Goal: Transaction & Acquisition: Purchase product/service

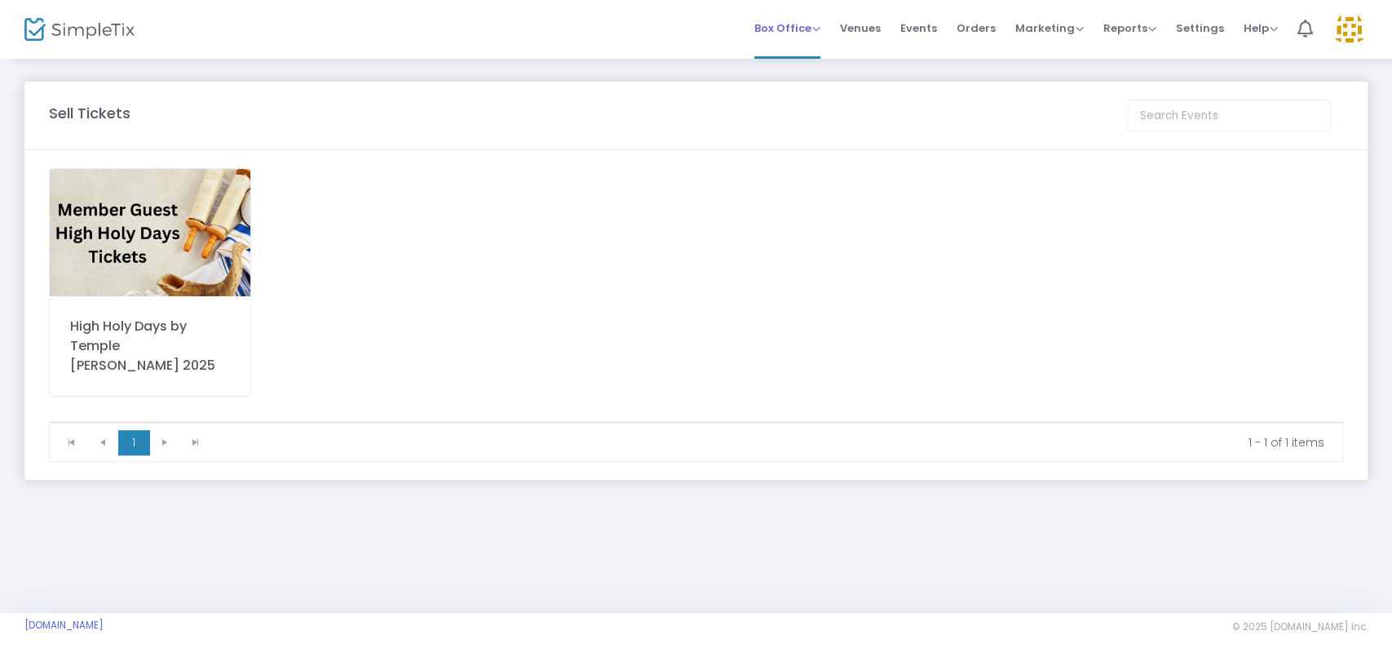
click at [799, 24] on span "Box Office" at bounding box center [788, 27] width 66 height 15
click at [794, 45] on li "Sell Tickets" at bounding box center [813, 54] width 117 height 32
drag, startPoint x: 203, startPoint y: 242, endPoint x: 368, endPoint y: 241, distance: 164.8
click at [204, 242] on img at bounding box center [150, 232] width 201 height 127
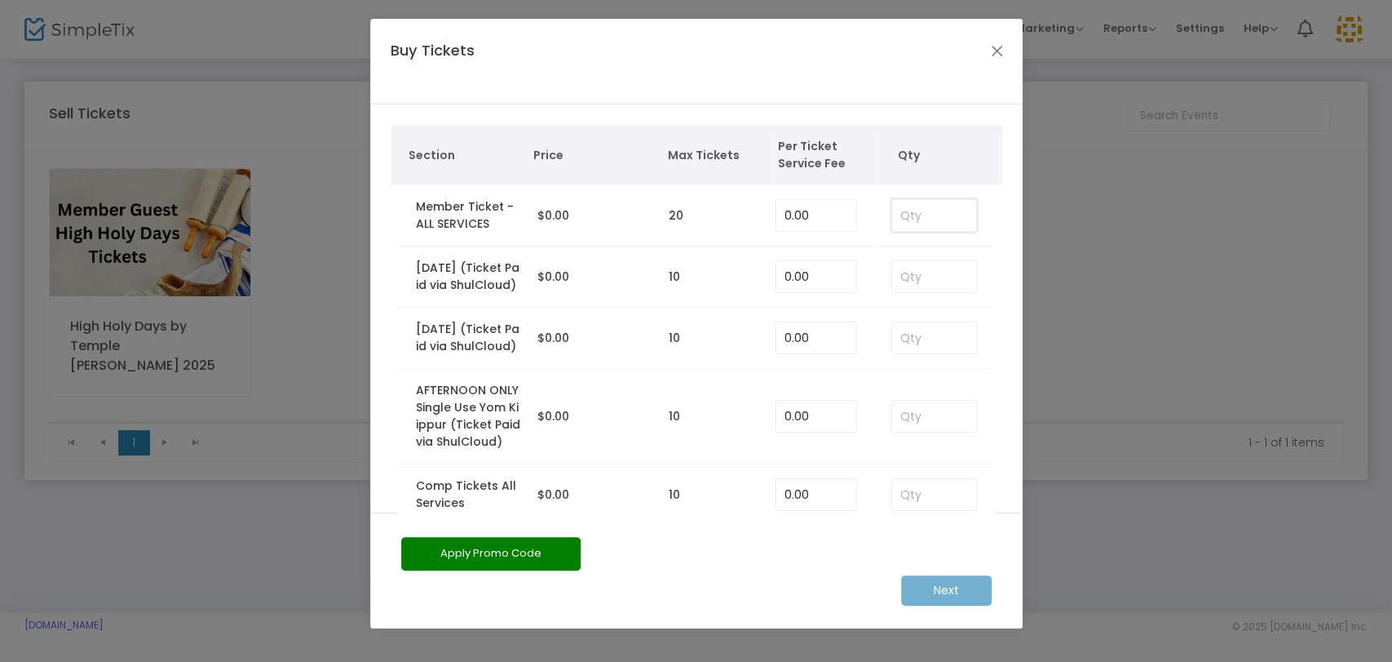
click at [899, 216] on input at bounding box center [934, 215] width 85 height 31
type input "2"
drag, startPoint x: 1011, startPoint y: 479, endPoint x: 958, endPoint y: 573, distance: 108.5
click at [1011, 480] on div "Section Price Max Tickets Per Ticket Service Fee Qty Member Ticket - ALL SERVIC…" at bounding box center [696, 355] width 653 height 502
click at [949, 595] on m-button "Next" at bounding box center [946, 590] width 91 height 30
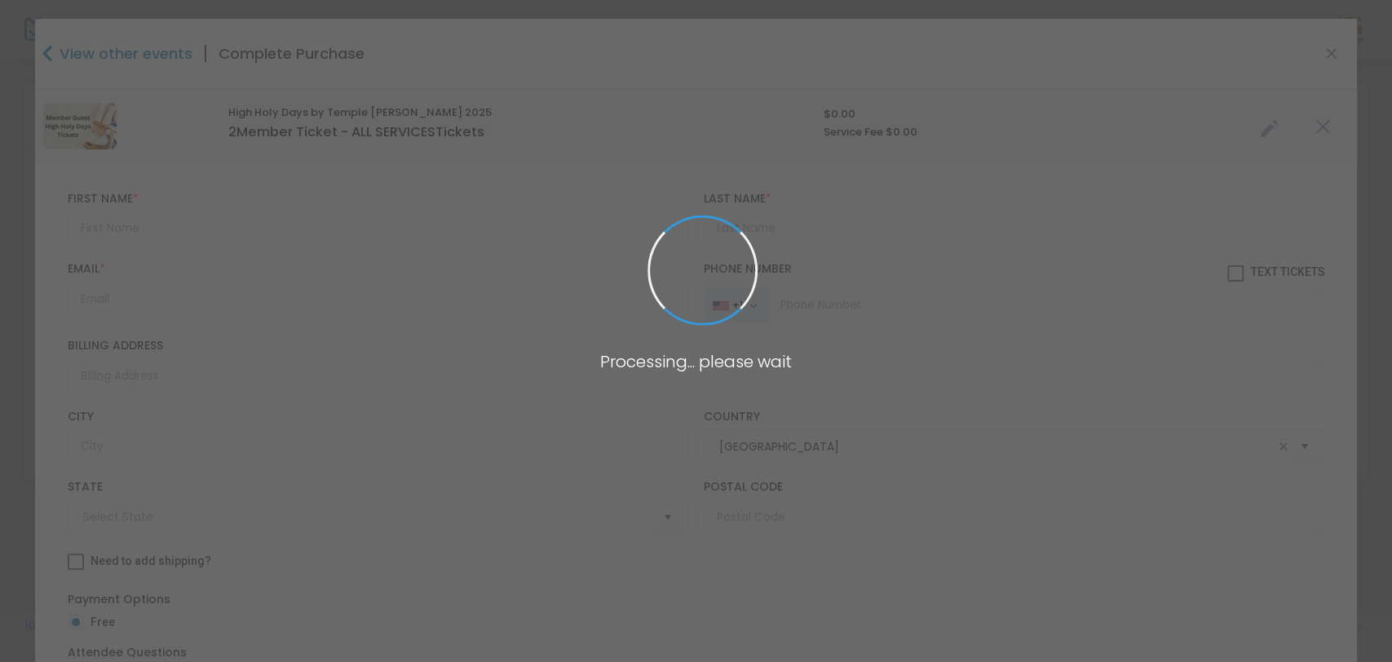
type input "[US_STATE]"
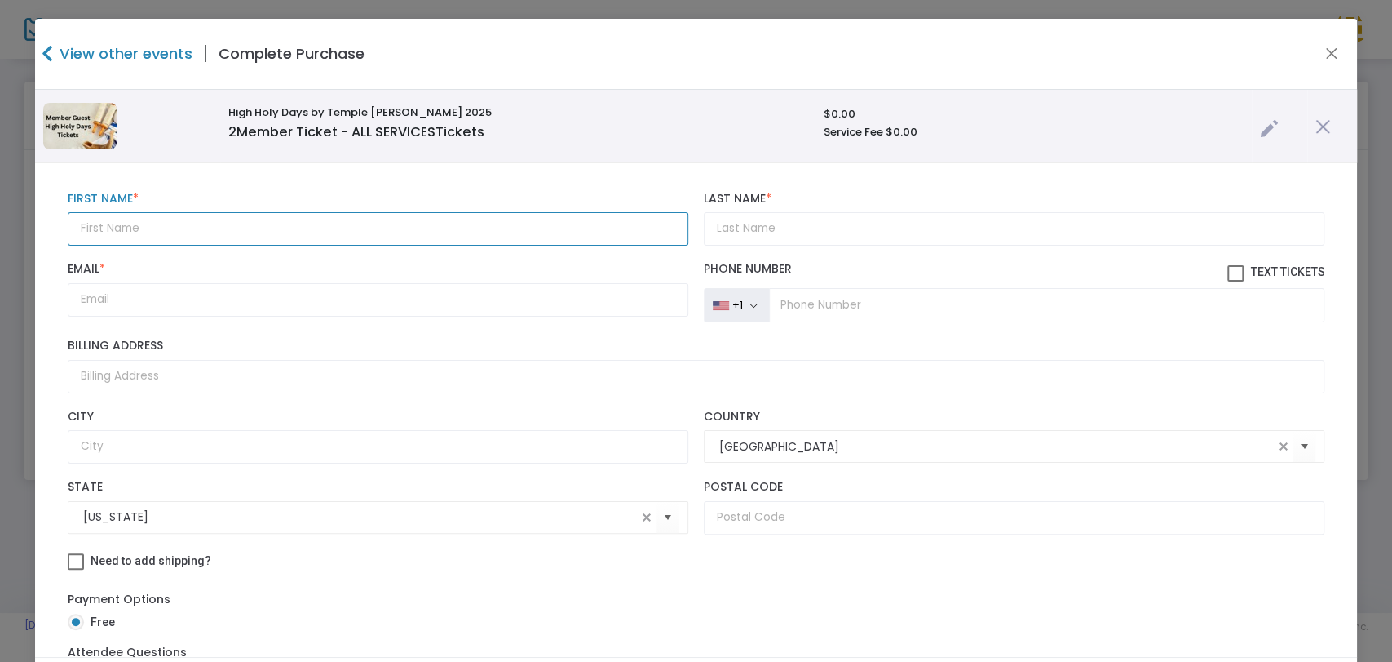
click at [319, 232] on input "text" at bounding box center [378, 228] width 621 height 33
type input "[PERSON_NAME]"
type input "Fox"
paste input "[EMAIL_ADDRESS][DOMAIN_NAME]"
type input "[EMAIL_ADDRESS][DOMAIN_NAME]"
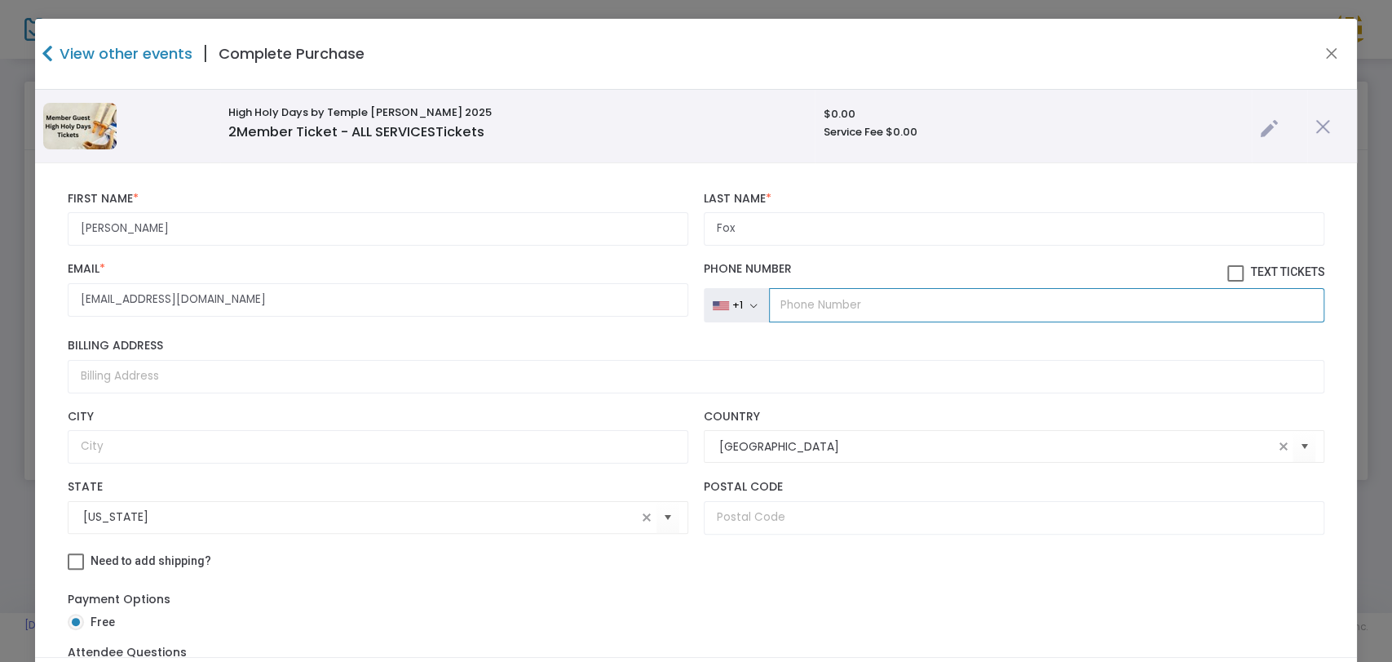
paste input "[PHONE_NUMBER]"
type input "[PHONE_NUMBER]"
click at [1268, 272] on span "Text Tickets" at bounding box center [1287, 271] width 74 height 13
click at [1236, 281] on input "Text Tickets" at bounding box center [1235, 281] width 1 height 1
checkbox input "true"
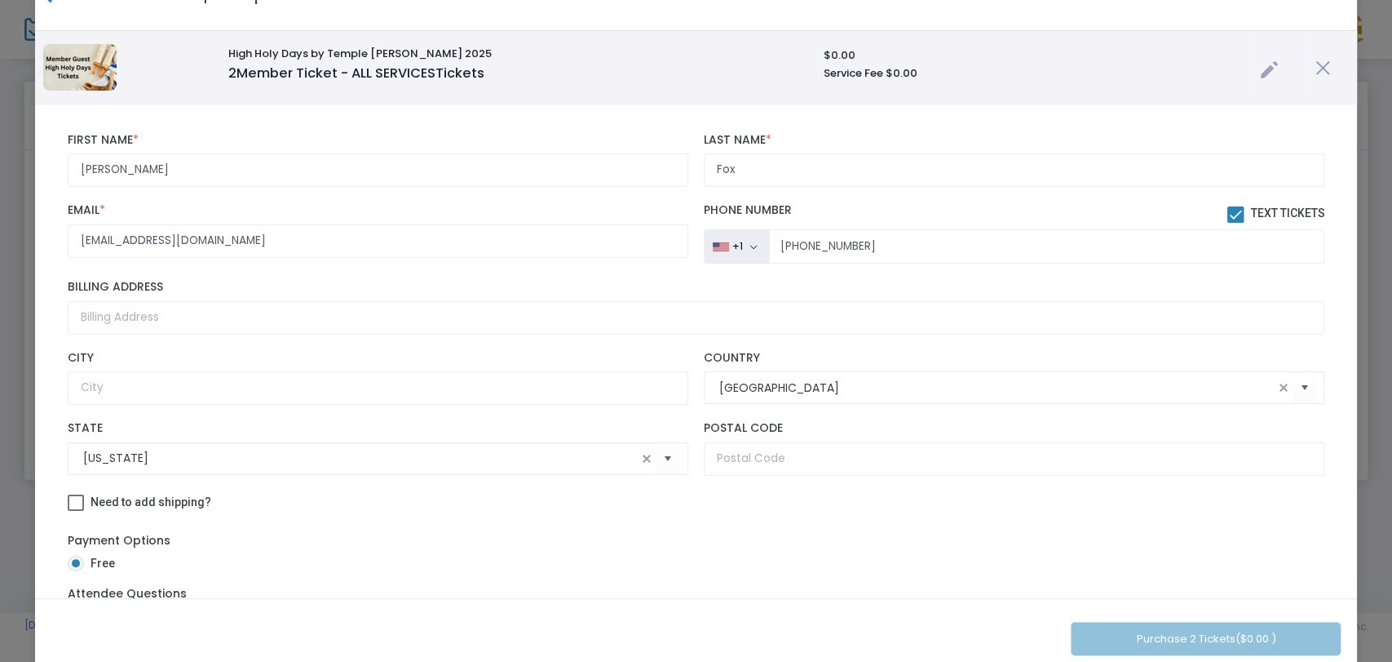
scroll to position [94, 0]
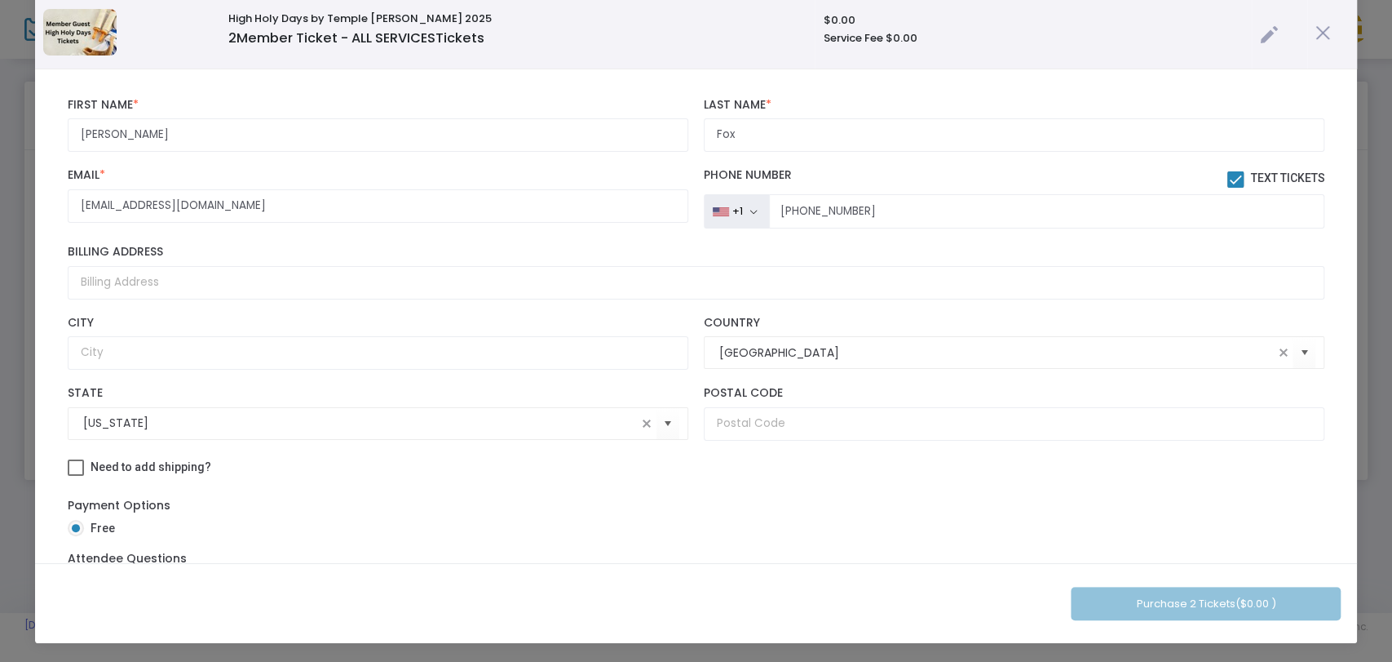
drag, startPoint x: 1337, startPoint y: 389, endPoint x: 1344, endPoint y: 494, distance: 105.5
click at [1344, 494] on div "High Holy Days by [PERSON_NAME] 2025 2 Member Ticket - ALL SERVICES Tickets $0.…" at bounding box center [696, 279] width 1323 height 567
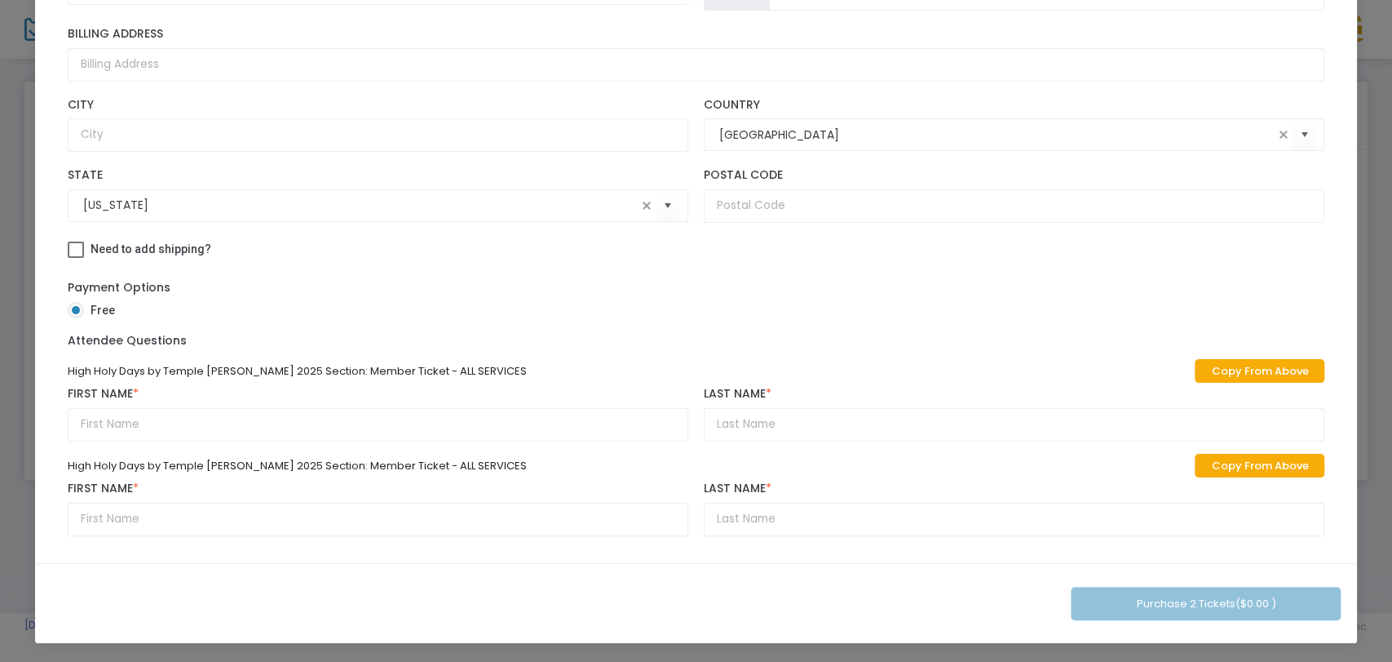
click at [1250, 370] on link "Copy From Above" at bounding box center [1260, 371] width 130 height 24
type input "[PERSON_NAME]"
type input "Fox"
click at [276, 520] on input "text" at bounding box center [378, 518] width 621 height 33
paste input "[PERSON_NAME]"
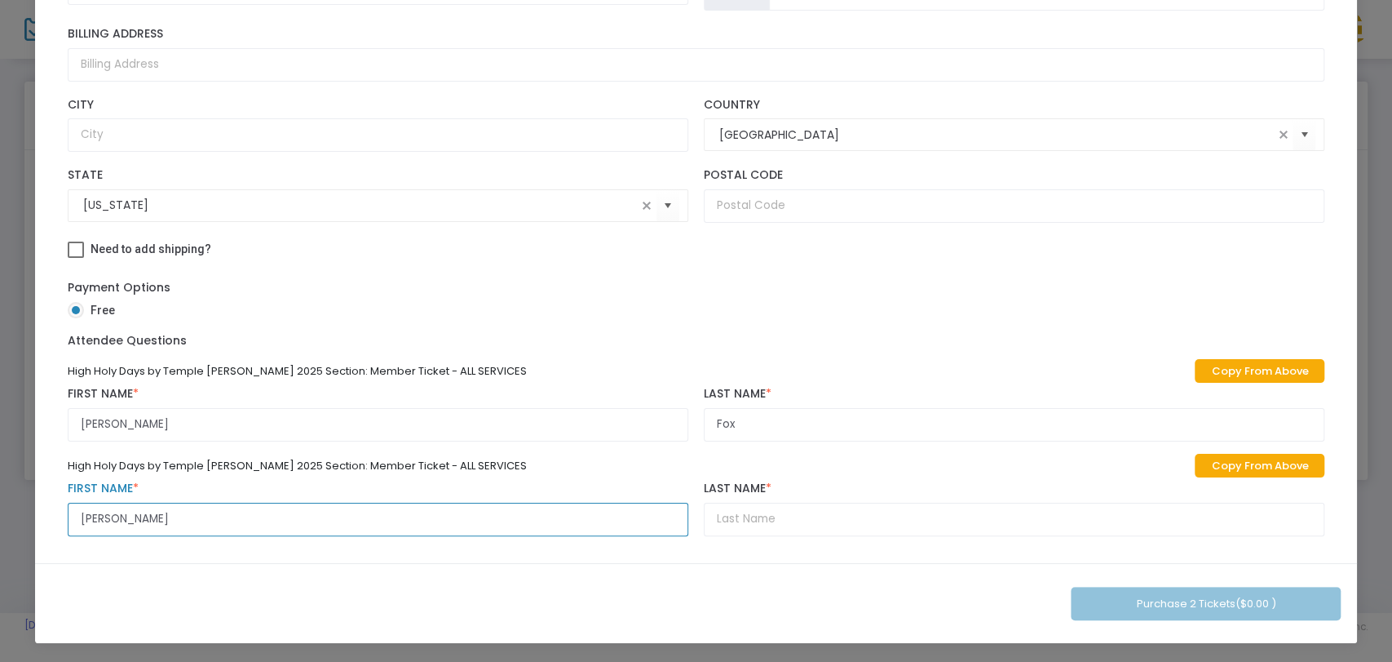
type input "[PERSON_NAME]"
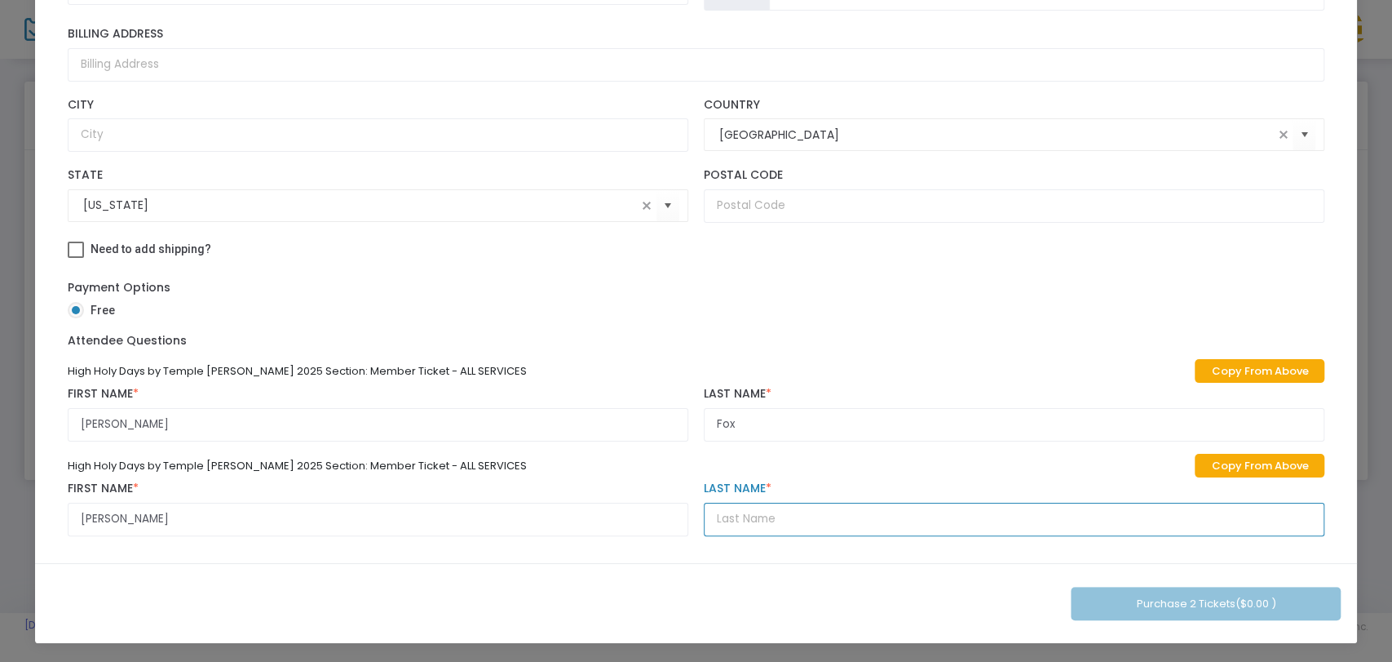
paste input "[PERSON_NAME]"
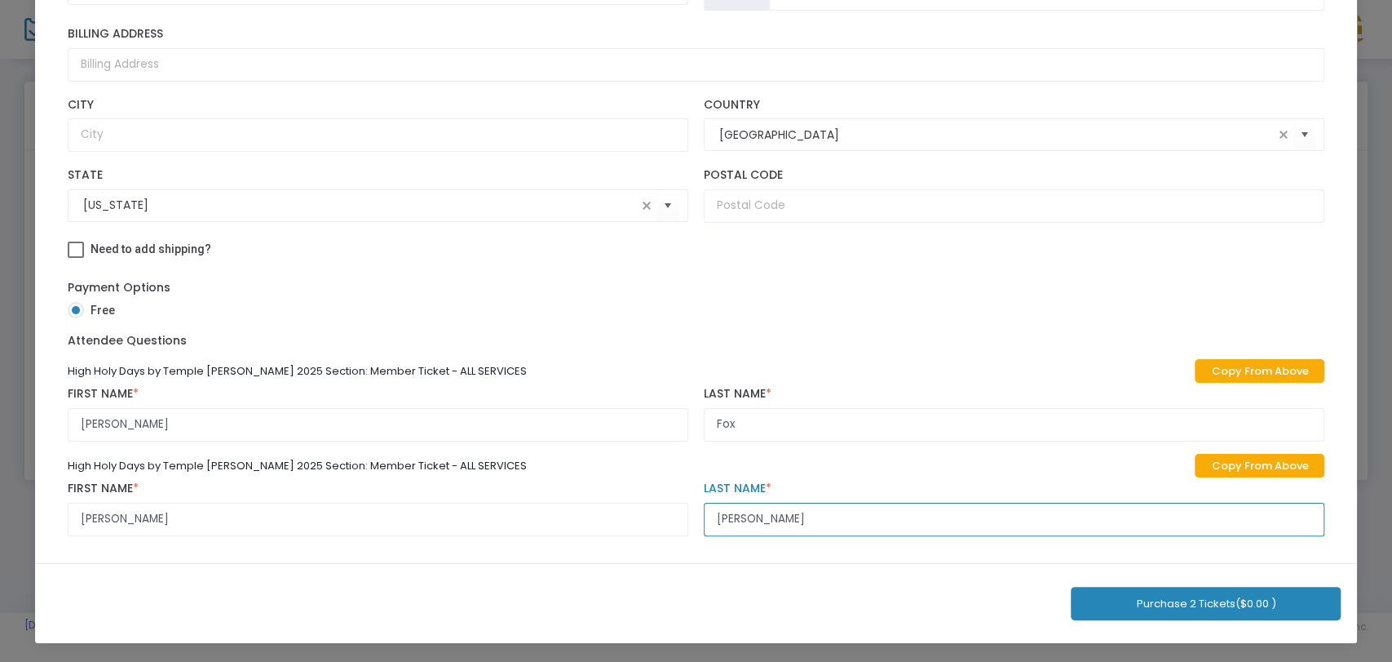
type input "[PERSON_NAME]"
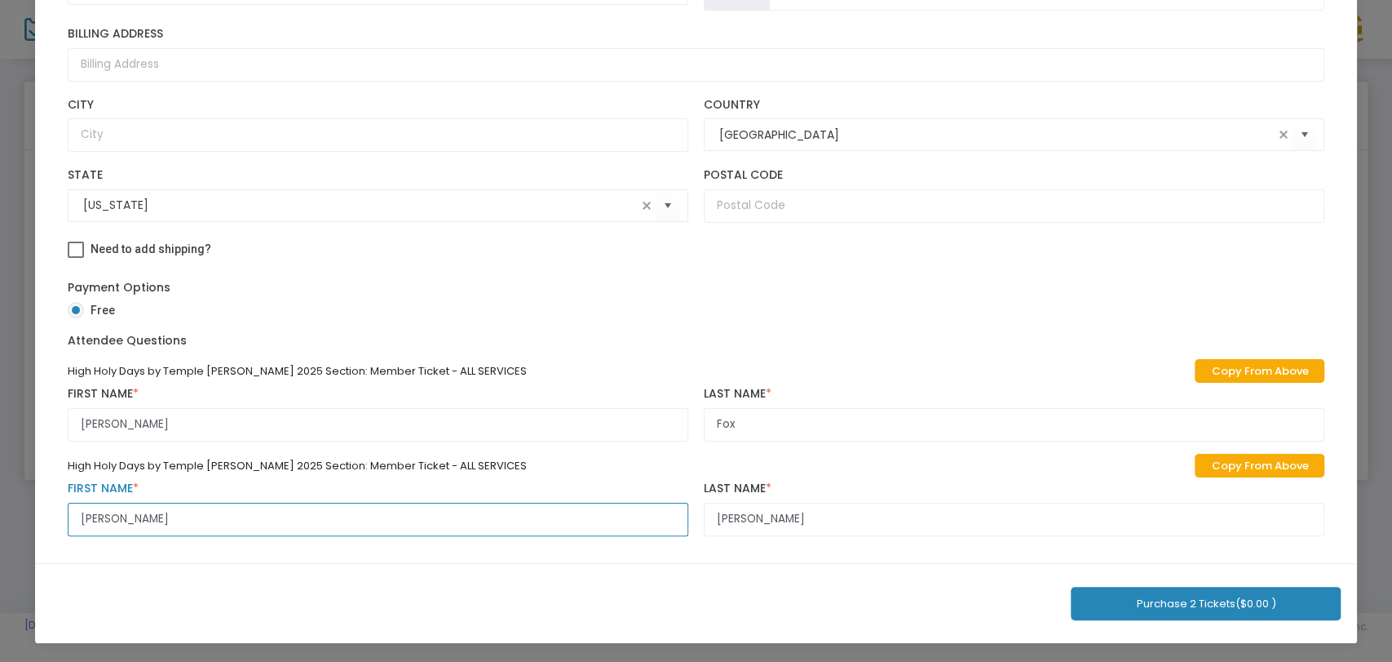
click at [276, 520] on input "[PERSON_NAME]" at bounding box center [378, 518] width 621 height 33
type input "[GEOGRAPHIC_DATA]"
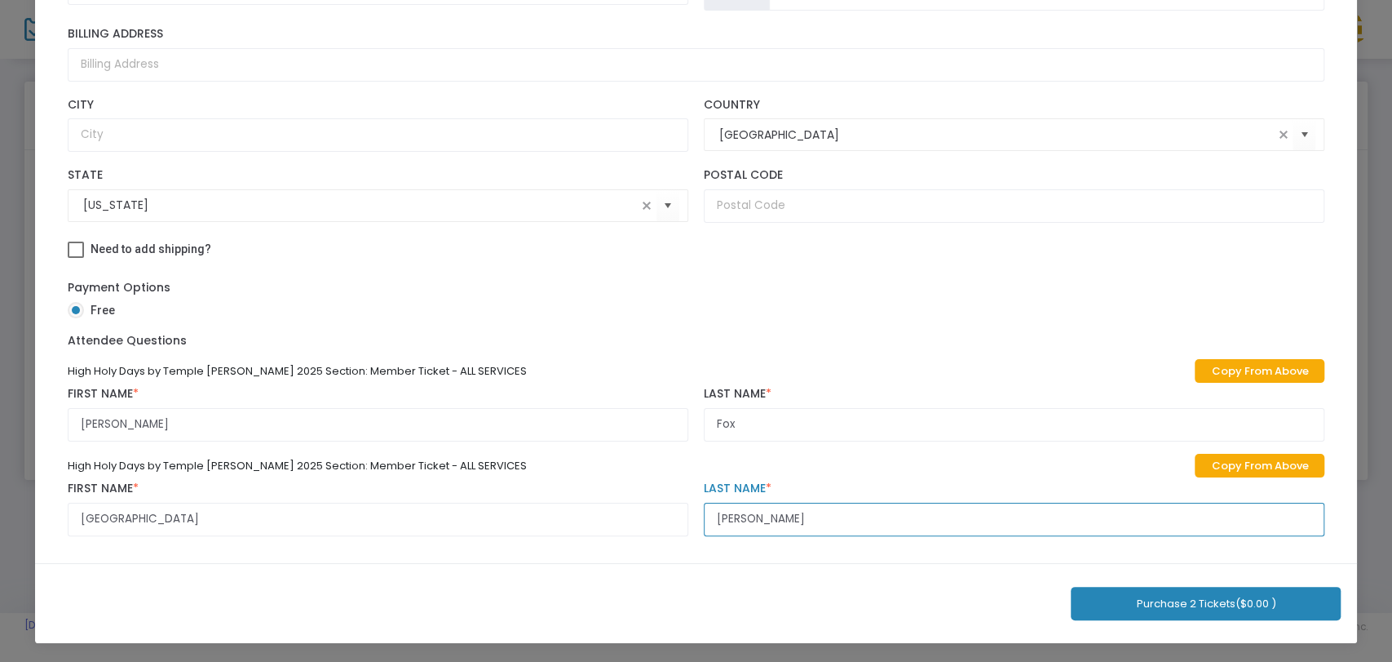
drag, startPoint x: 727, startPoint y: 513, endPoint x: 671, endPoint y: 513, distance: 56.3
click at [671, 513] on div "High Holy Days by [PERSON_NAME] 2025 Section: Member Ticket - ALL SERVICES Copy…" at bounding box center [696, 449] width 1273 height 189
type input "[PERSON_NAME]"
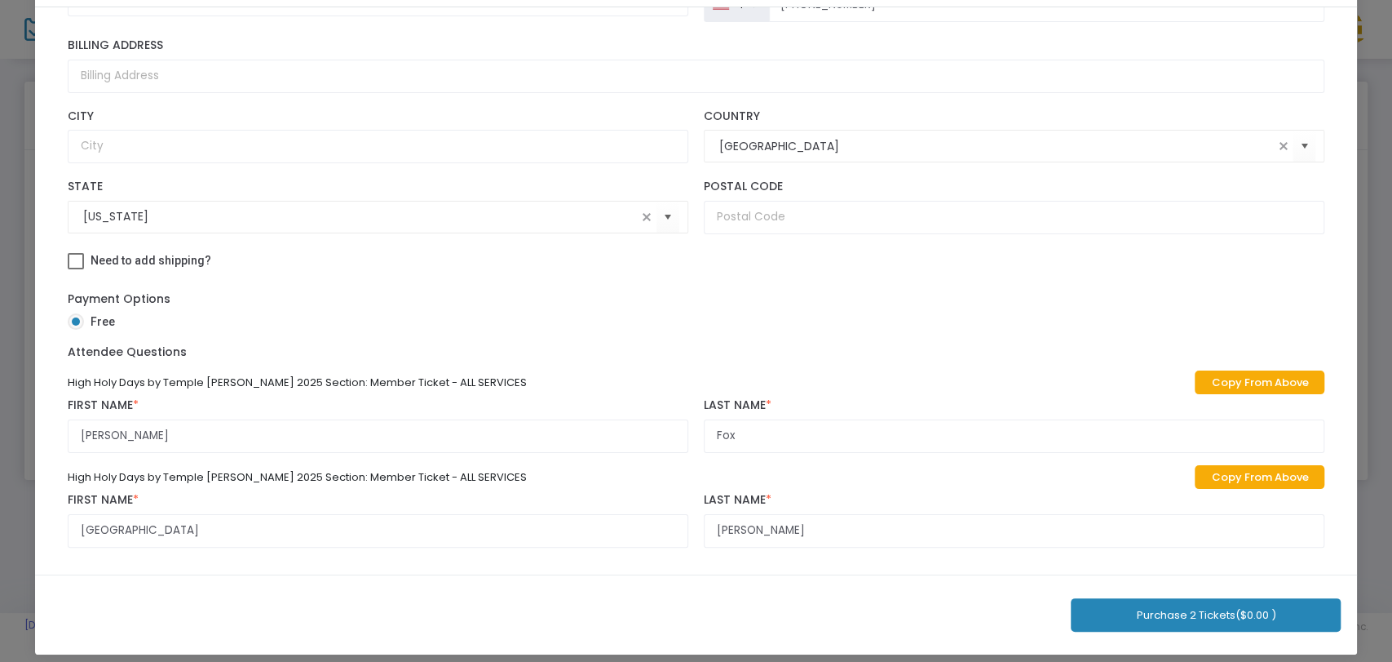
scroll to position [94, 0]
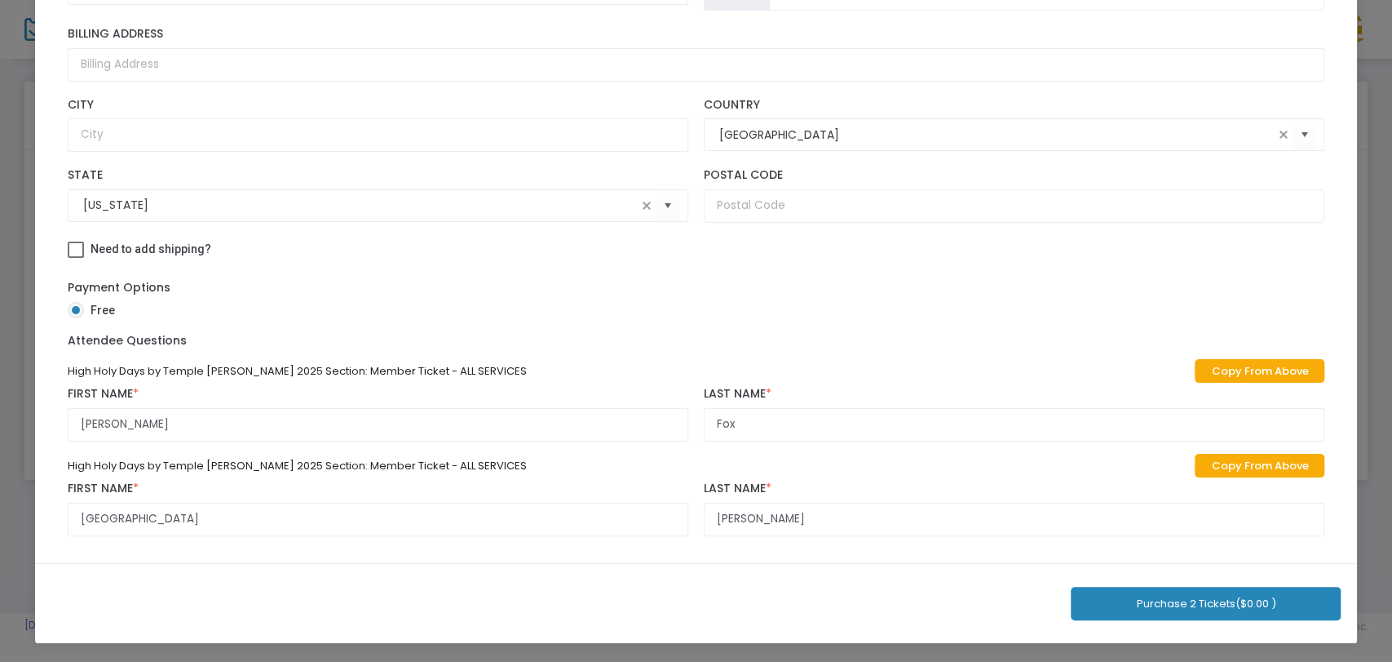
click at [1149, 596] on button "Purchase 2 Tickets ($0.00 )" at bounding box center [1206, 602] width 270 height 33
